Goal: Transaction & Acquisition: Book appointment/travel/reservation

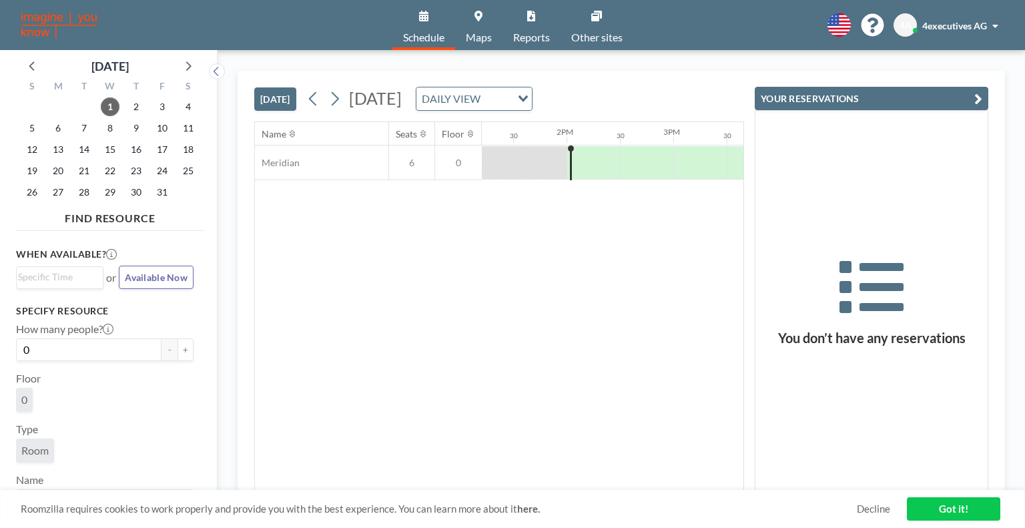
scroll to position [0, 1442]
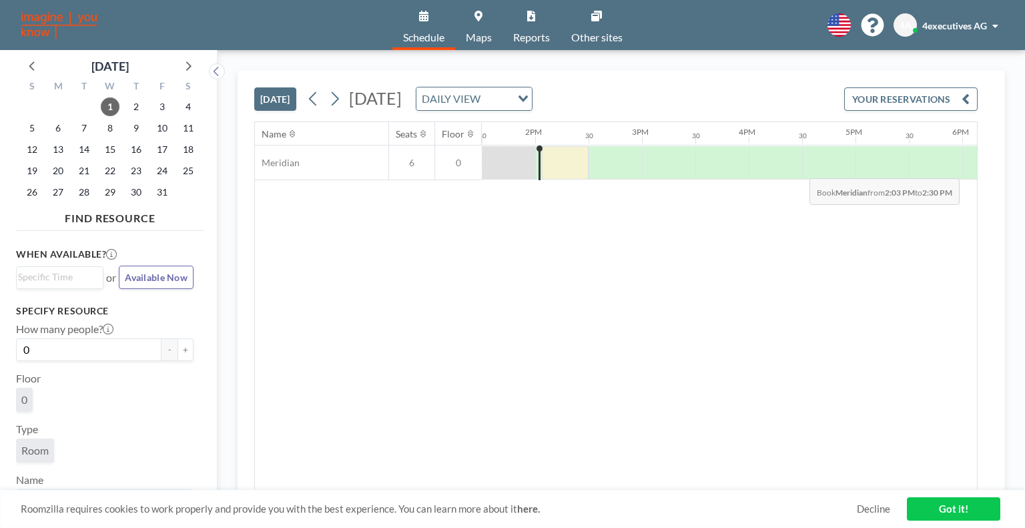
click at [565, 168] on div at bounding box center [565, 162] width 47 height 33
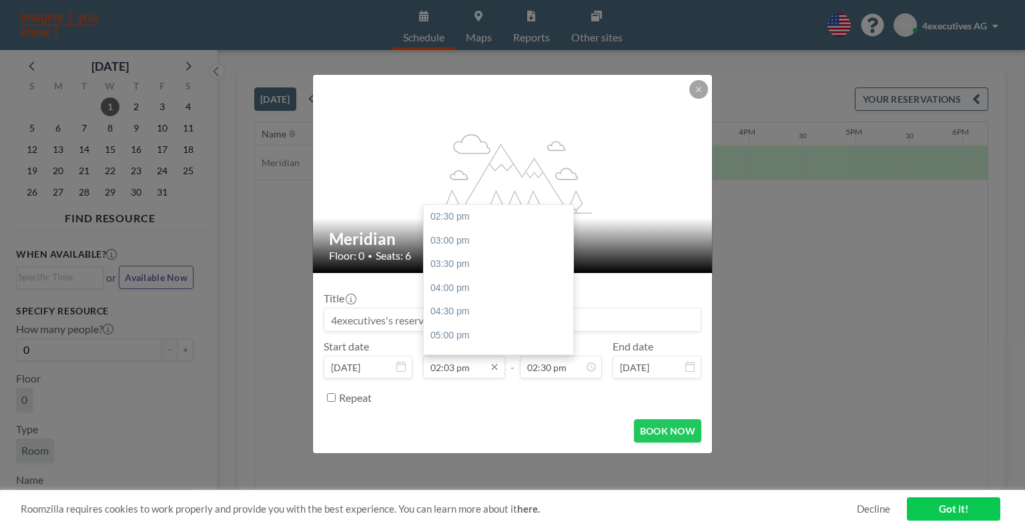
click at [473, 362] on input "02:03 pm" at bounding box center [464, 367] width 82 height 23
click at [470, 218] on div "02:30 pm" at bounding box center [502, 217] width 156 height 24
type input "02:30 pm"
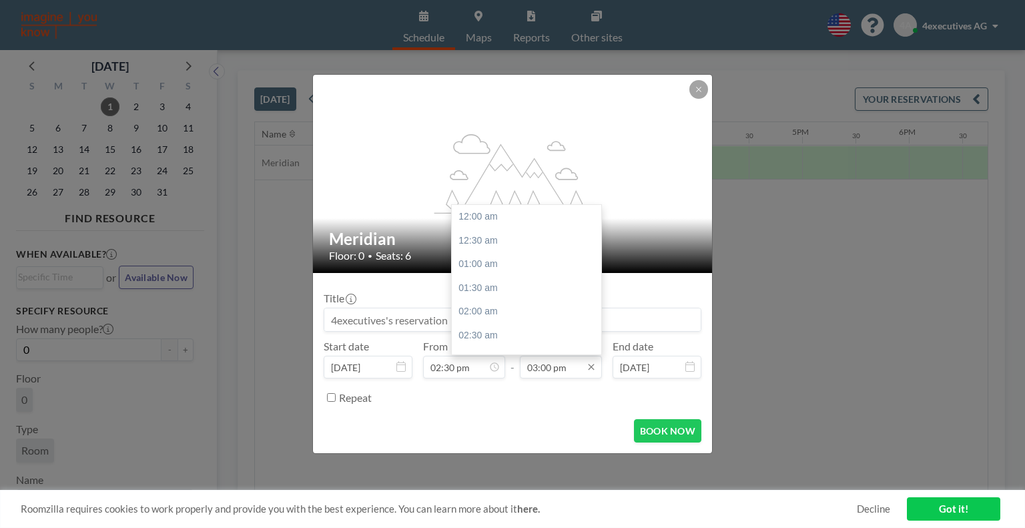
scroll to position [713, 0]
click at [543, 365] on input "03:00 pm" at bounding box center [561, 367] width 82 height 23
click at [505, 237] on div "03:30 pm" at bounding box center [530, 240] width 156 height 24
type input "03:30 pm"
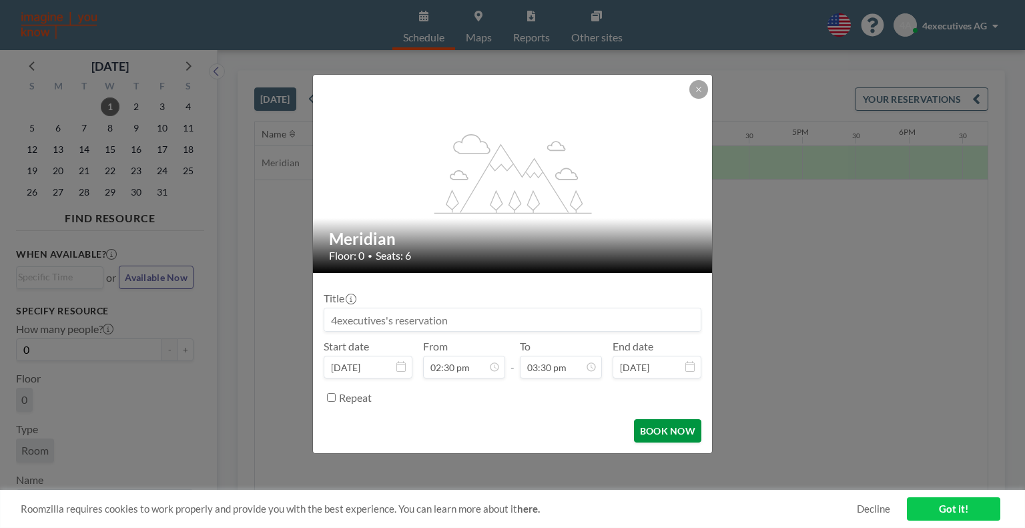
click at [654, 435] on button "BOOK NOW" at bounding box center [667, 430] width 67 height 23
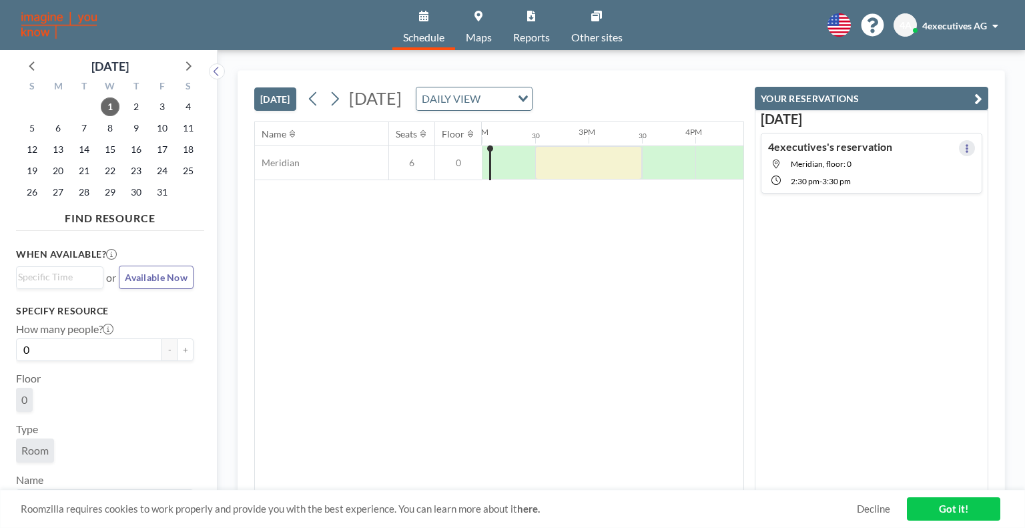
click at [964, 146] on icon at bounding box center [966, 148] width 5 height 9
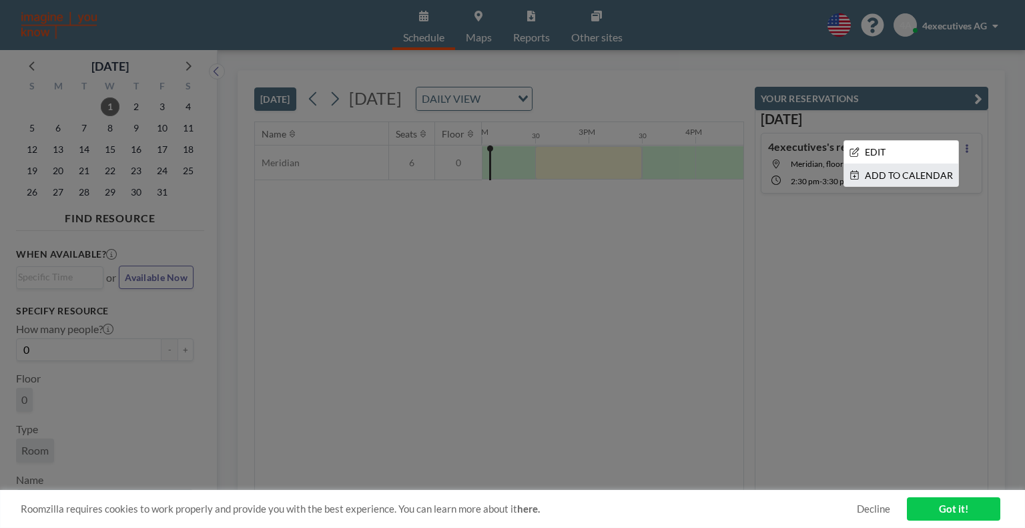
click at [911, 174] on li "ADD TO CALENDAR" at bounding box center [901, 175] width 114 height 23
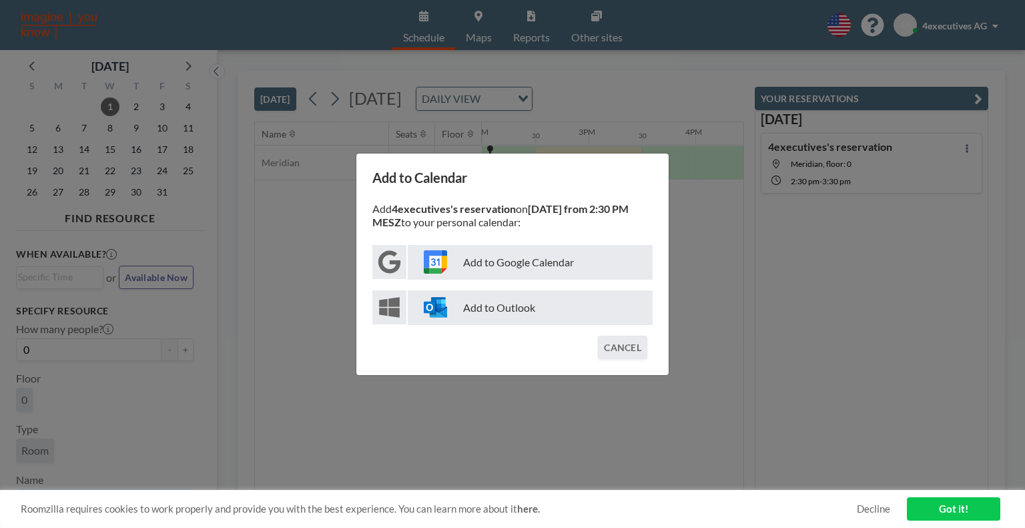
click at [511, 261] on p "Add to Google Calendar" at bounding box center [530, 262] width 245 height 35
